Goal: Task Accomplishment & Management: Use online tool/utility

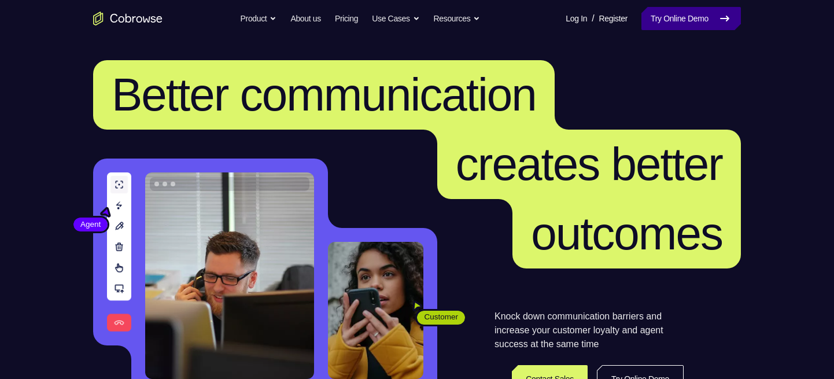
click at [689, 20] on link "Try Online Demo" at bounding box center [692, 18] width 100 height 23
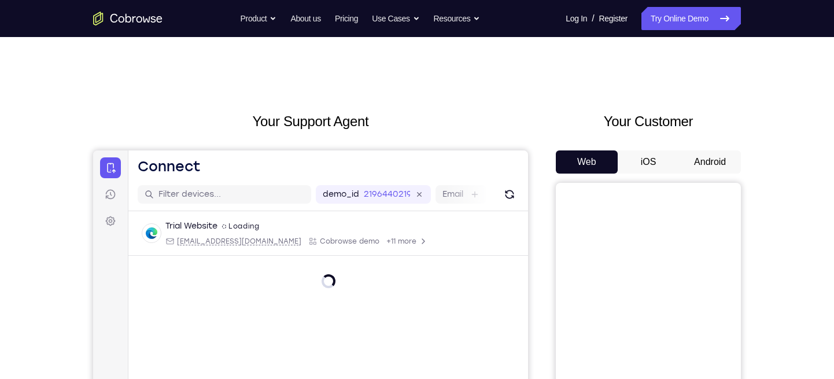
click at [715, 157] on button "Android" at bounding box center [710, 161] width 62 height 23
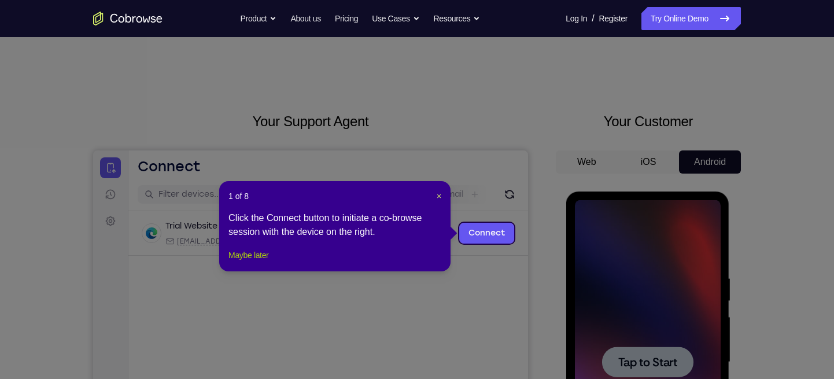
click at [257, 262] on button "Maybe later" at bounding box center [249, 255] width 40 height 14
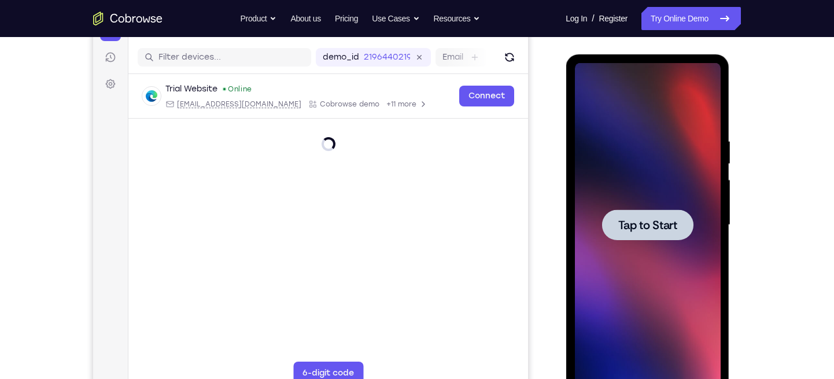
scroll to position [138, 0]
click at [667, 205] on div at bounding box center [648, 224] width 146 height 324
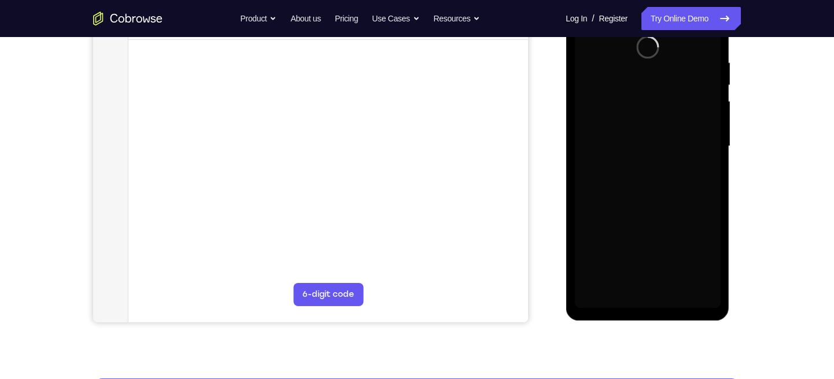
scroll to position [215, 0]
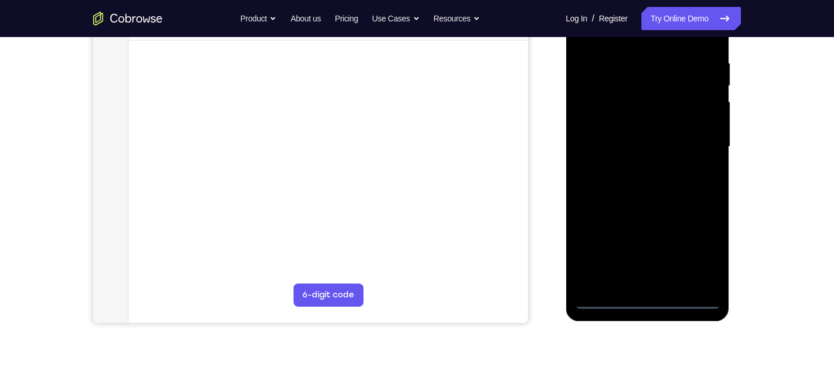
click at [649, 299] on div at bounding box center [648, 147] width 146 height 324
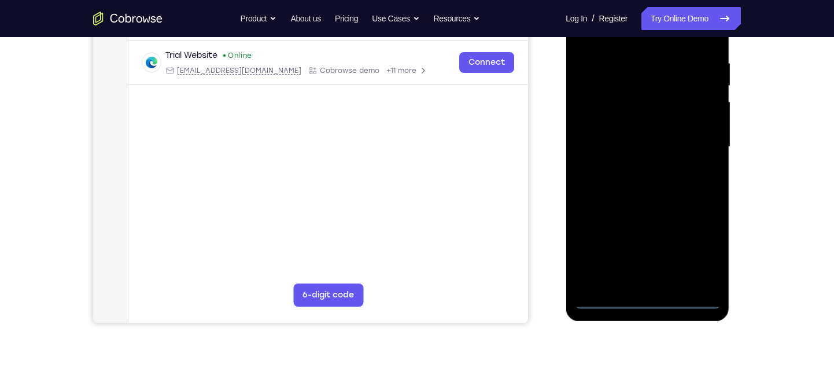
click at [702, 252] on div at bounding box center [648, 147] width 146 height 324
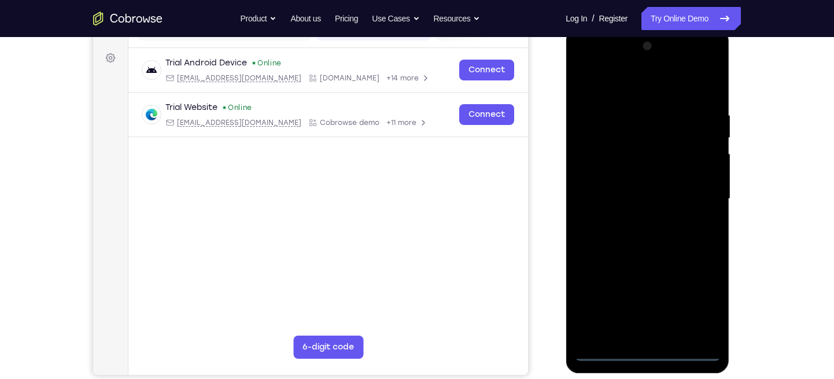
scroll to position [163, 0]
click at [640, 85] on div at bounding box center [648, 200] width 146 height 324
click at [695, 194] on div at bounding box center [648, 200] width 146 height 324
click at [631, 220] on div at bounding box center [648, 200] width 146 height 324
click at [638, 185] on div at bounding box center [648, 200] width 146 height 324
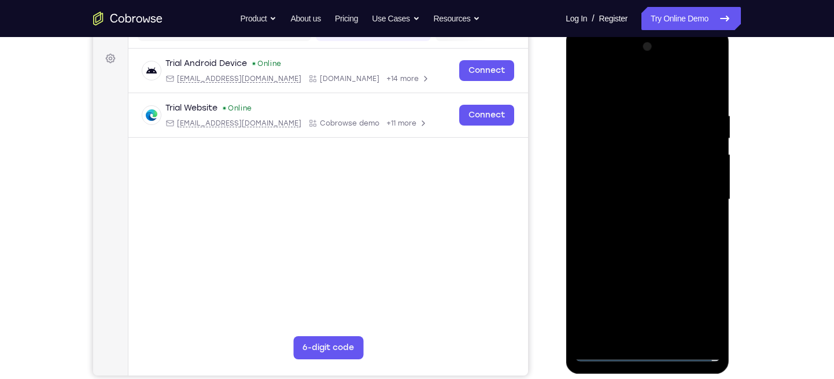
click at [631, 173] on div at bounding box center [648, 200] width 146 height 324
click at [641, 198] on div at bounding box center [648, 200] width 146 height 324
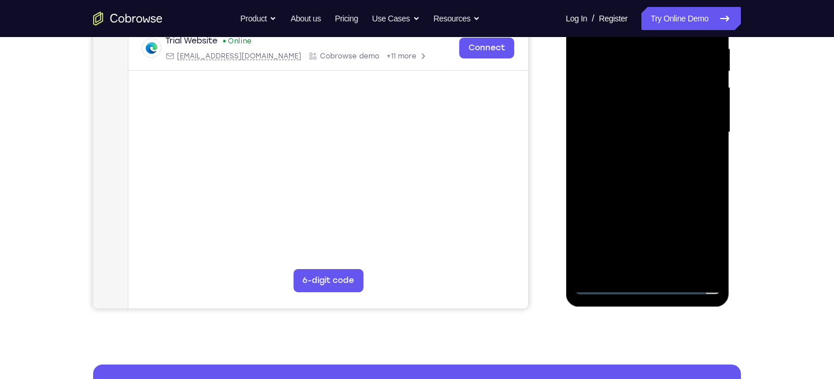
scroll to position [229, 0]
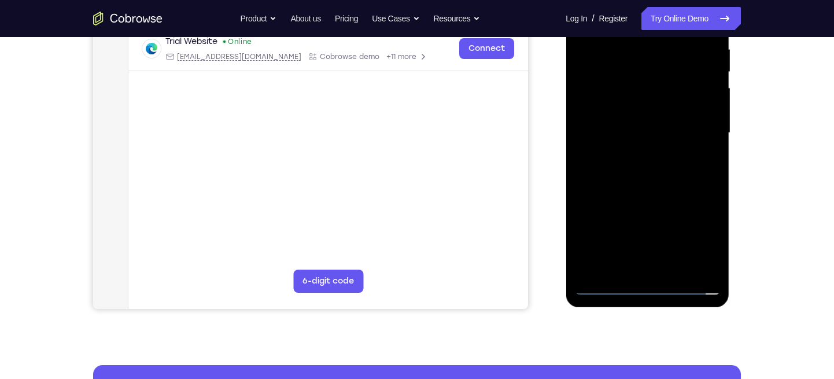
click at [641, 233] on div at bounding box center [648, 133] width 146 height 324
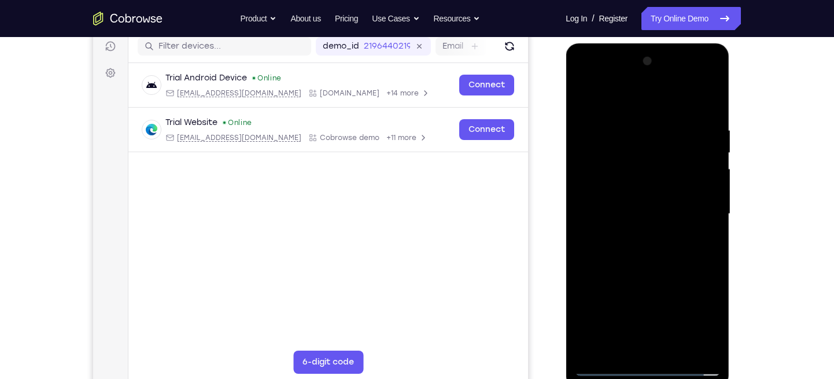
scroll to position [197, 0]
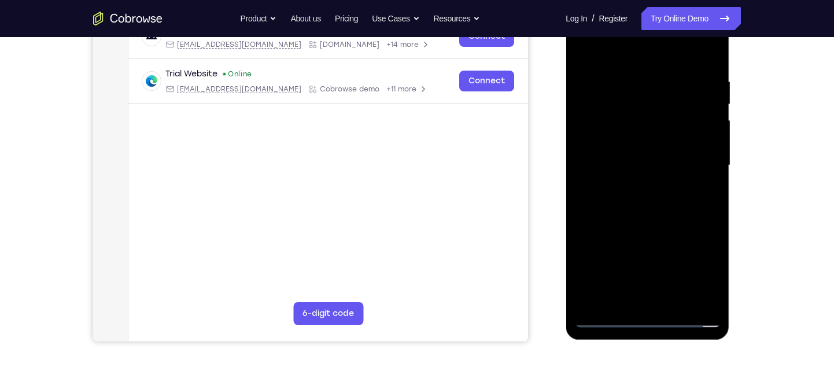
click at [712, 210] on div at bounding box center [648, 165] width 146 height 324
click at [691, 218] on div at bounding box center [648, 165] width 146 height 324
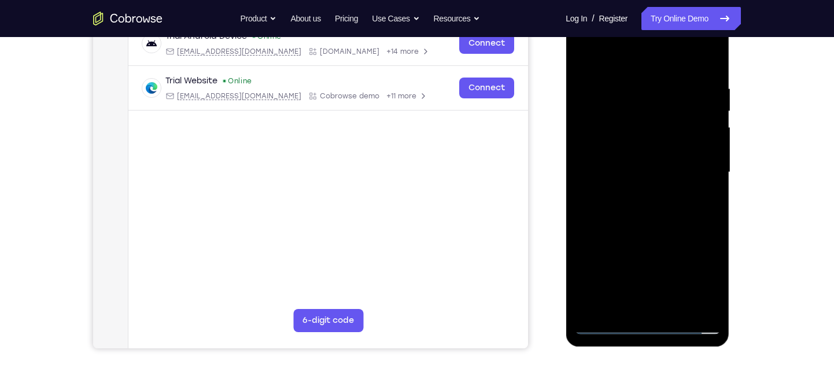
scroll to position [187, 0]
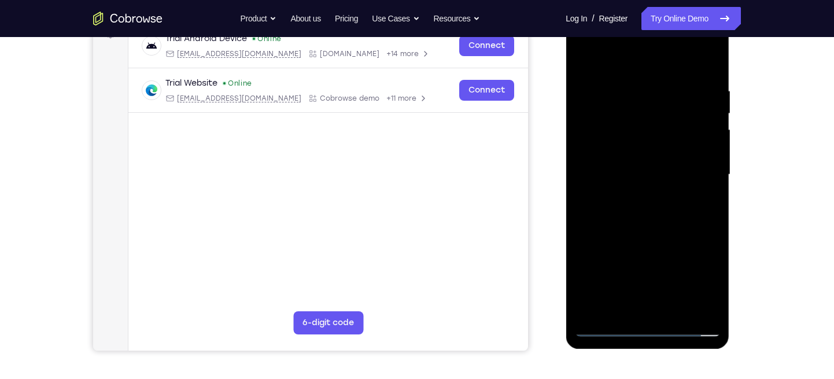
click at [710, 219] on div at bounding box center [648, 175] width 146 height 324
click at [670, 218] on div at bounding box center [648, 175] width 146 height 324
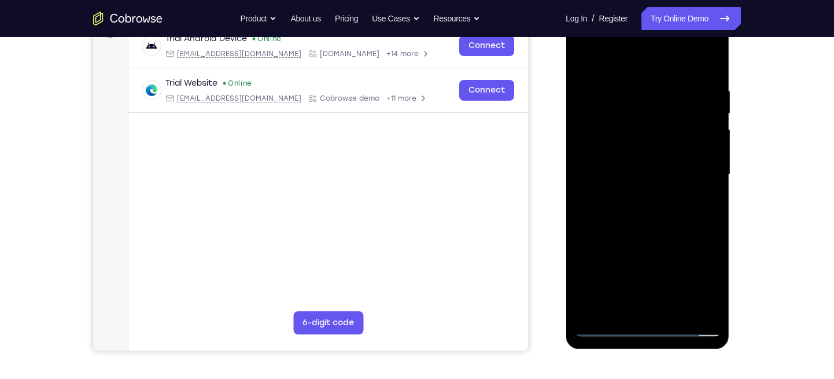
click at [670, 218] on div at bounding box center [648, 175] width 146 height 324
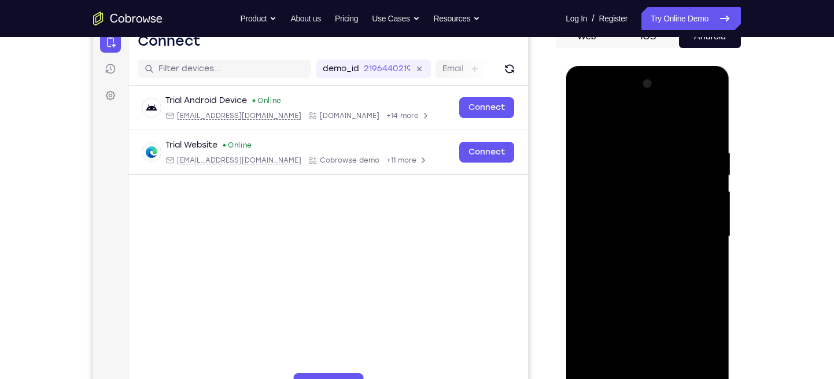
scroll to position [125, 0]
click at [631, 152] on div at bounding box center [648, 237] width 146 height 324
drag, startPoint x: 605, startPoint y: 119, endPoint x: 709, endPoint y: 121, distance: 104.2
click at [709, 121] on div at bounding box center [648, 237] width 146 height 324
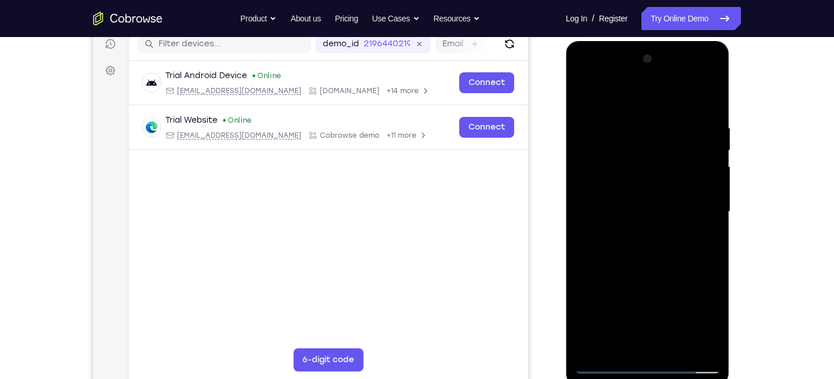
scroll to position [149, 0]
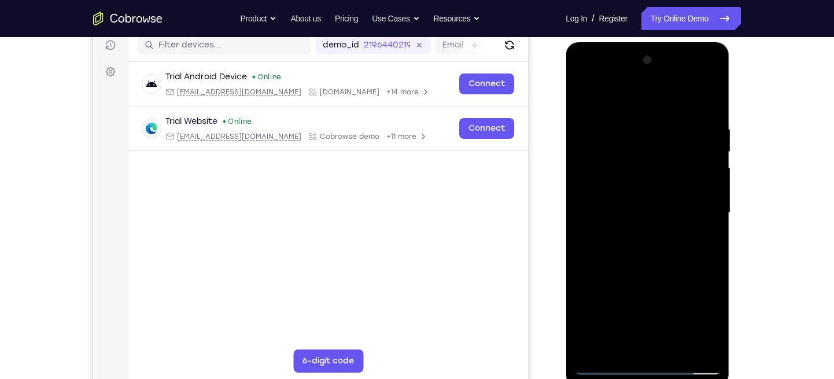
click at [673, 168] on div at bounding box center [648, 213] width 146 height 324
click at [706, 150] on div at bounding box center [648, 213] width 146 height 324
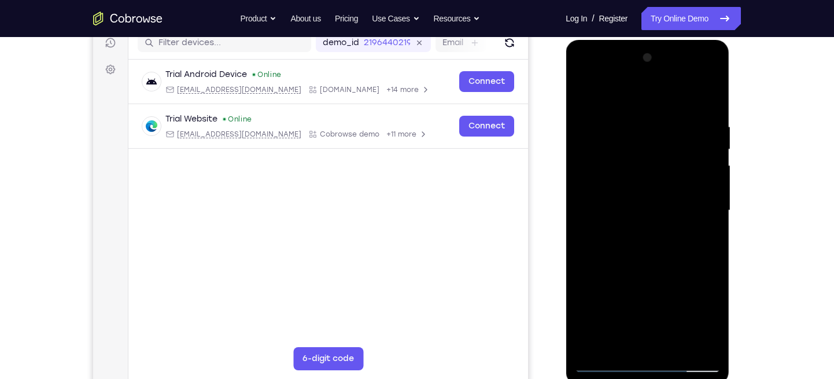
scroll to position [151, 0]
click at [702, 146] on div at bounding box center [648, 211] width 146 height 324
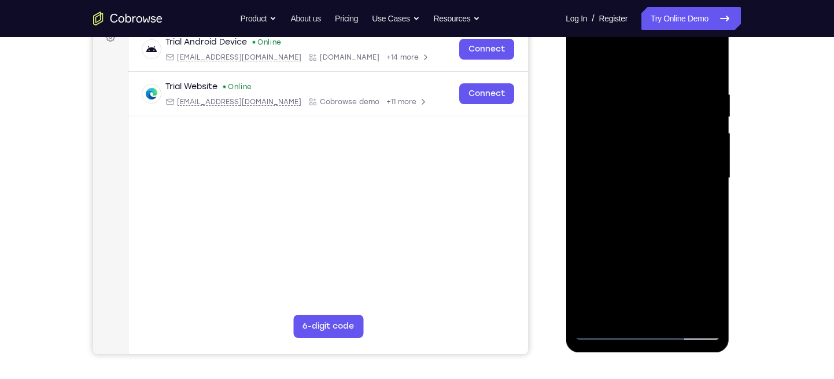
scroll to position [185, 0]
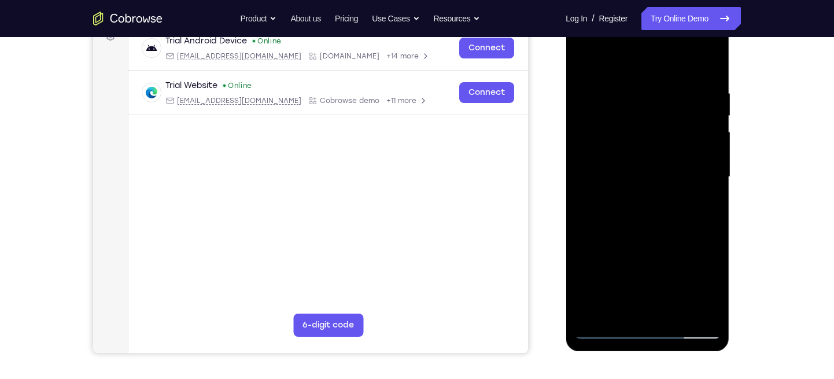
click at [688, 307] on div at bounding box center [648, 177] width 146 height 324
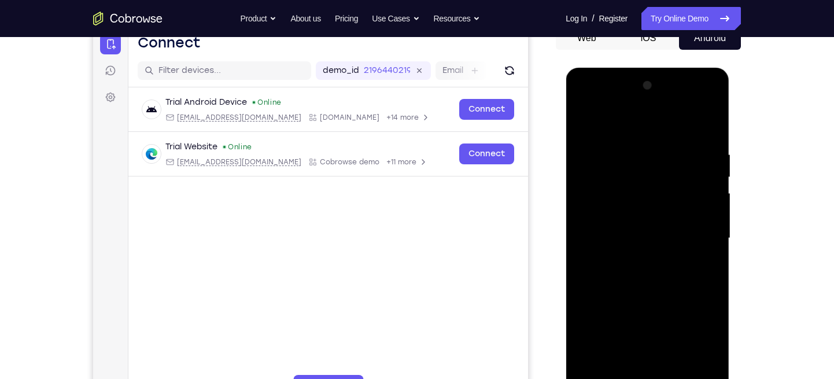
scroll to position [123, 0]
click at [712, 193] on div at bounding box center [648, 239] width 146 height 324
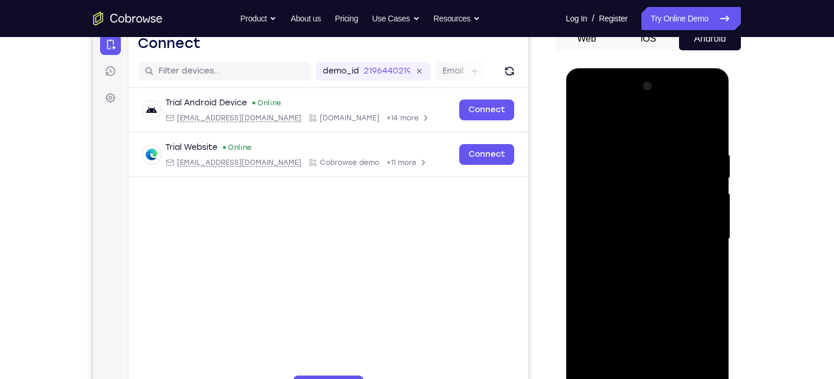
click at [712, 193] on div at bounding box center [648, 239] width 146 height 324
click at [708, 128] on div at bounding box center [648, 239] width 146 height 324
drag, startPoint x: 688, startPoint y: 149, endPoint x: 601, endPoint y: 155, distance: 87.6
click at [601, 155] on div at bounding box center [648, 239] width 146 height 324
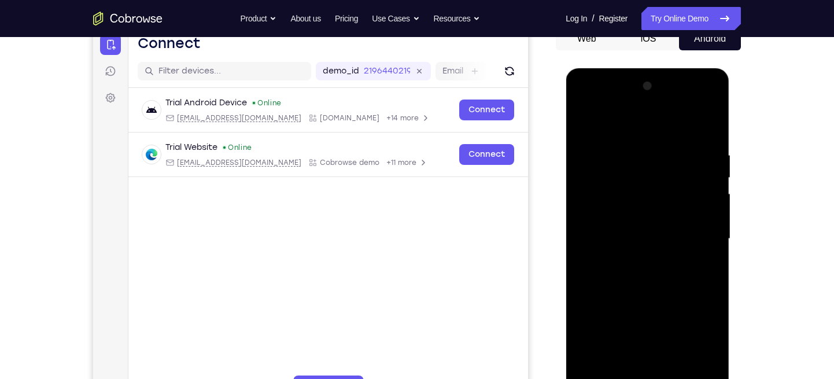
drag, startPoint x: 685, startPoint y: 147, endPoint x: 601, endPoint y: 145, distance: 84.5
click at [601, 145] on div at bounding box center [648, 239] width 146 height 324
click at [613, 146] on div at bounding box center [648, 239] width 146 height 324
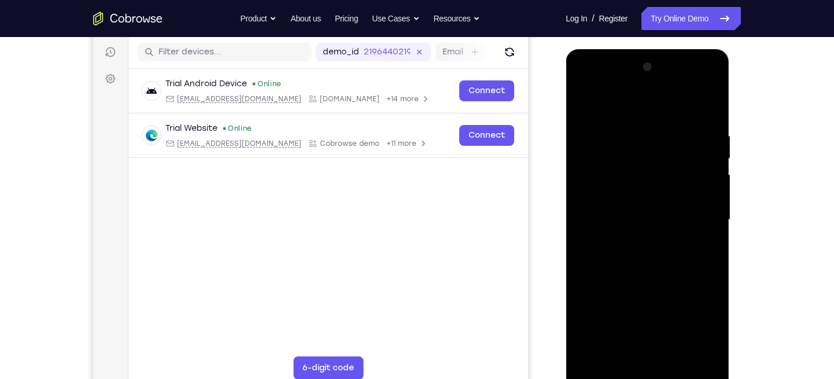
scroll to position [143, 0]
click at [709, 152] on div at bounding box center [648, 219] width 146 height 324
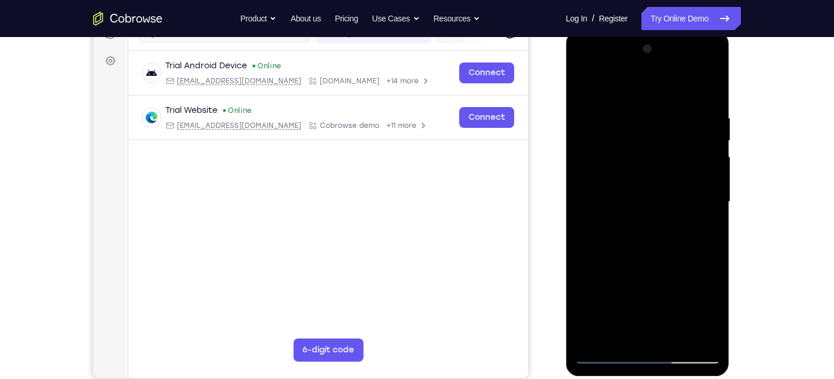
scroll to position [162, 0]
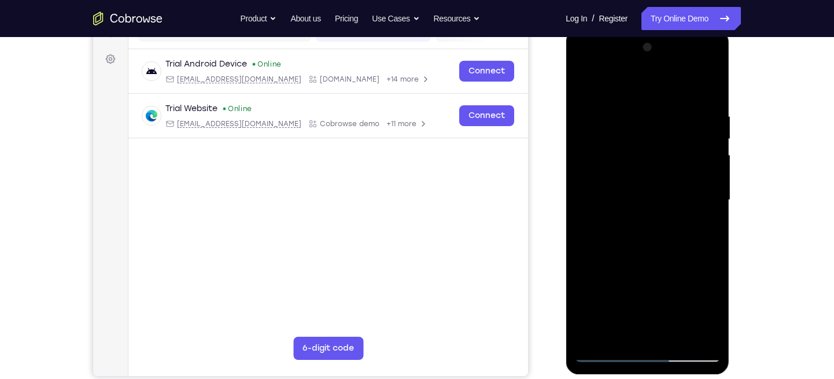
click at [706, 91] on div at bounding box center [648, 200] width 146 height 324
click at [708, 82] on div at bounding box center [648, 200] width 146 height 324
click at [593, 115] on div at bounding box center [648, 200] width 146 height 324
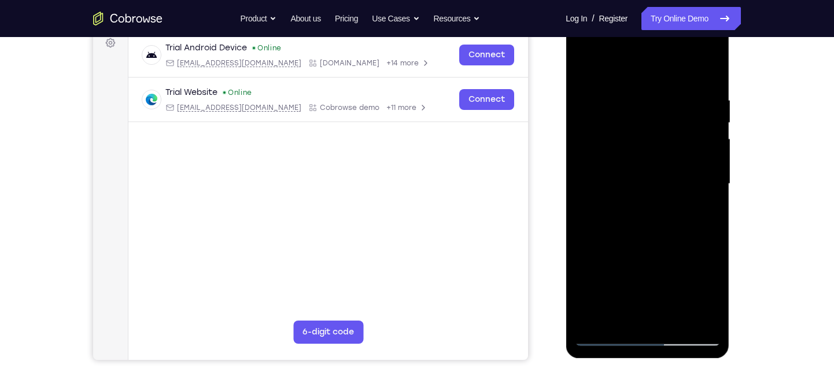
scroll to position [203, 0]
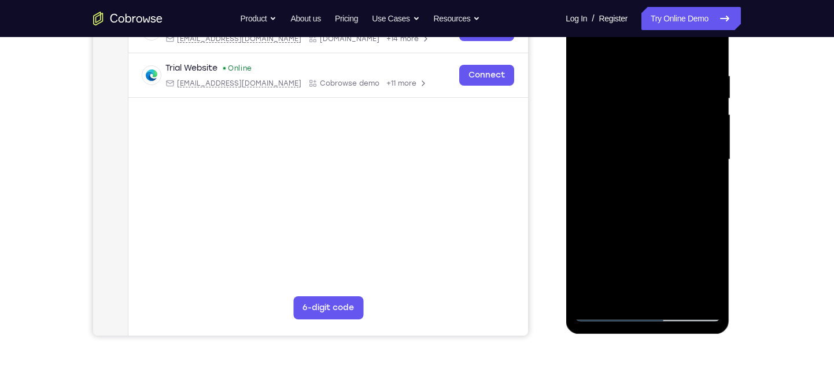
click at [610, 219] on div at bounding box center [648, 160] width 146 height 324
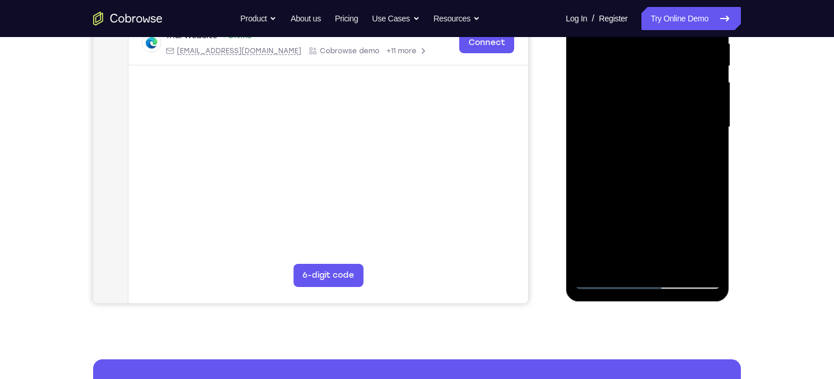
scroll to position [246, 0]
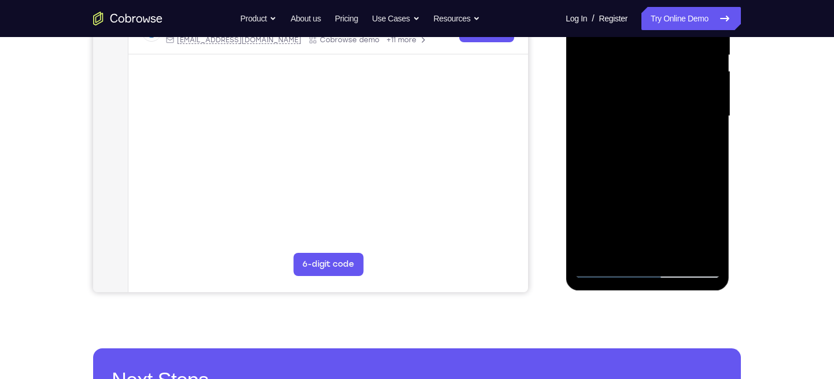
click at [591, 257] on div at bounding box center [648, 116] width 146 height 324
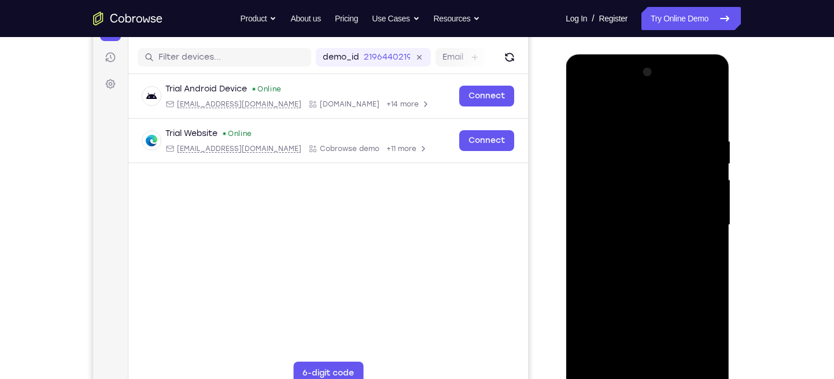
scroll to position [136, 0]
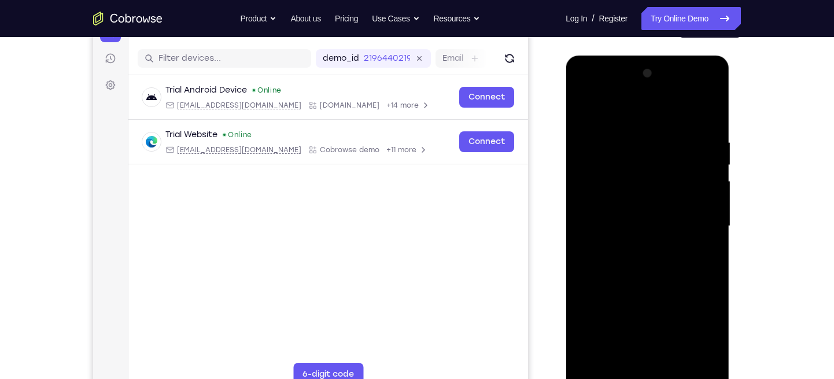
drag, startPoint x: 648, startPoint y: 243, endPoint x: 659, endPoint y: 56, distance: 187.2
click at [659, 56] on div at bounding box center [648, 228] width 164 height 345
drag, startPoint x: 667, startPoint y: 228, endPoint x: 665, endPoint y: 79, distance: 149.3
click at [665, 79] on div at bounding box center [648, 226] width 146 height 324
drag, startPoint x: 669, startPoint y: 217, endPoint x: 669, endPoint y: 122, distance: 94.9
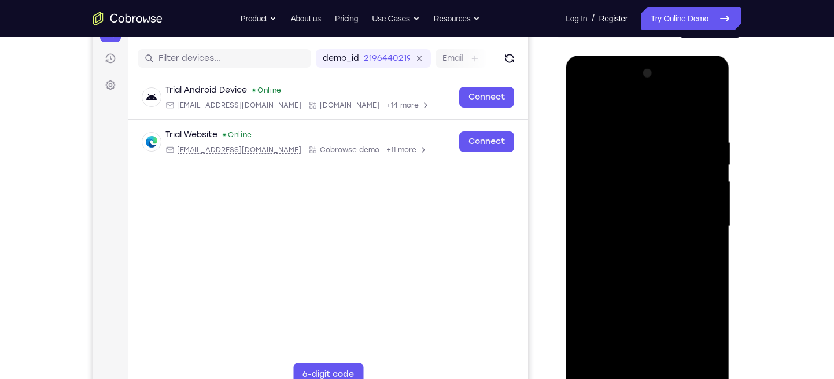
click at [669, 122] on div at bounding box center [648, 226] width 146 height 324
drag, startPoint x: 662, startPoint y: 215, endPoint x: 655, endPoint y: 150, distance: 65.2
click at [655, 150] on div at bounding box center [648, 226] width 146 height 324
drag, startPoint x: 656, startPoint y: 215, endPoint x: 653, endPoint y: 114, distance: 101.3
click at [653, 114] on div at bounding box center [648, 226] width 146 height 324
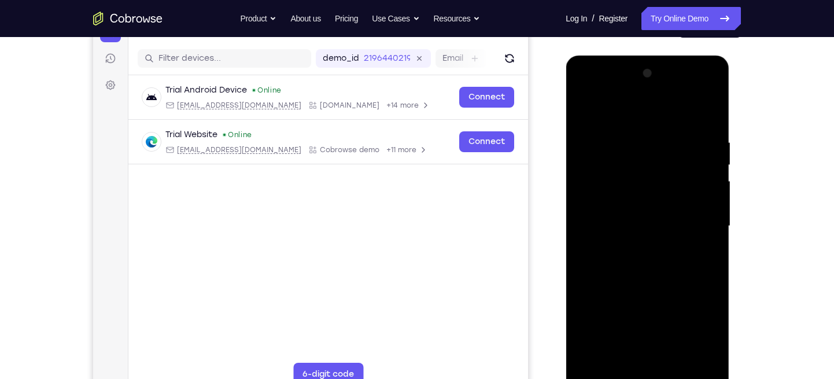
drag, startPoint x: 654, startPoint y: 230, endPoint x: 654, endPoint y: 126, distance: 104.7
click at [654, 126] on div at bounding box center [648, 226] width 146 height 324
drag, startPoint x: 661, startPoint y: 200, endPoint x: 661, endPoint y: 187, distance: 13.3
click at [661, 187] on div at bounding box center [648, 226] width 146 height 324
